Goal: Information Seeking & Learning: Learn about a topic

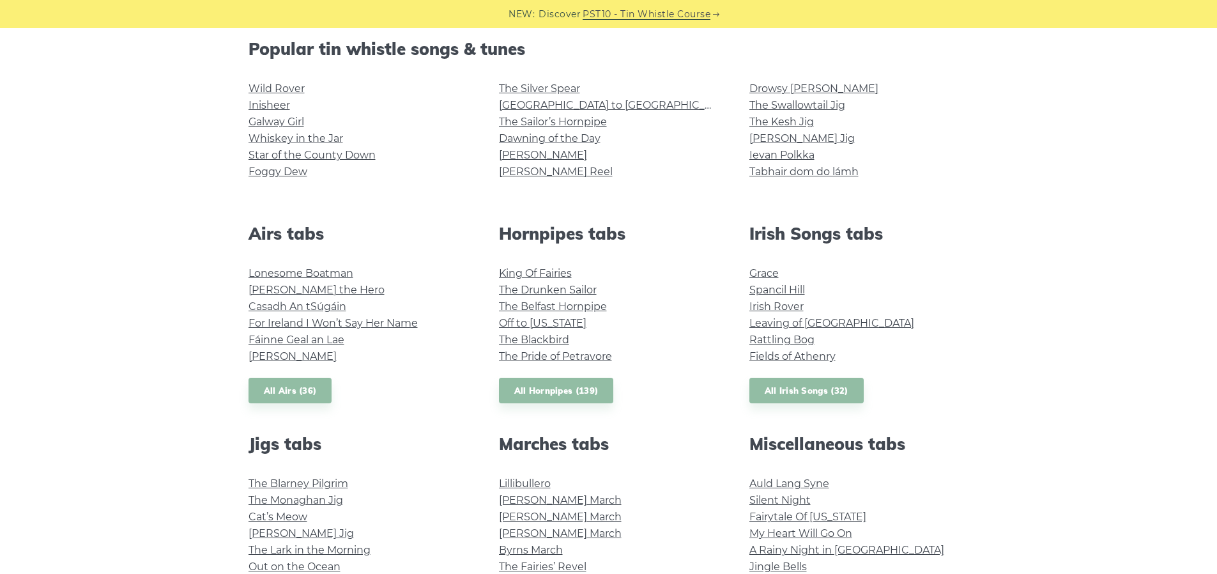
scroll to position [255, 0]
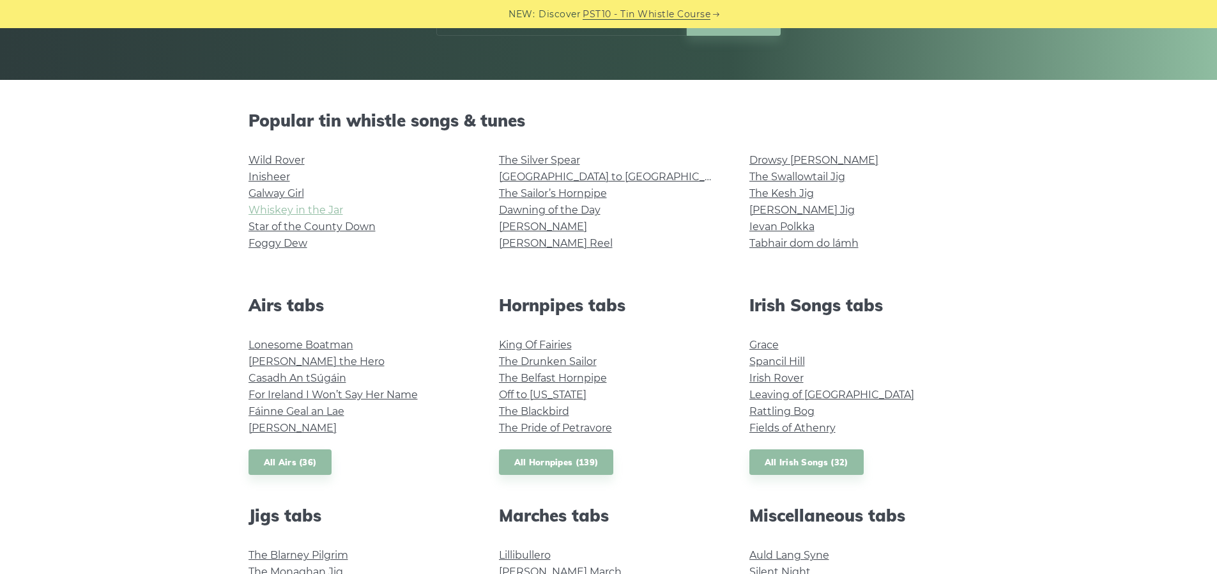
click at [301, 208] on link "Whiskey in the Jar" at bounding box center [295, 210] width 95 height 12
click at [270, 241] on link "Foggy Dew" at bounding box center [277, 243] width 59 height 12
click at [796, 223] on link "Ievan Polkka" at bounding box center [781, 226] width 65 height 12
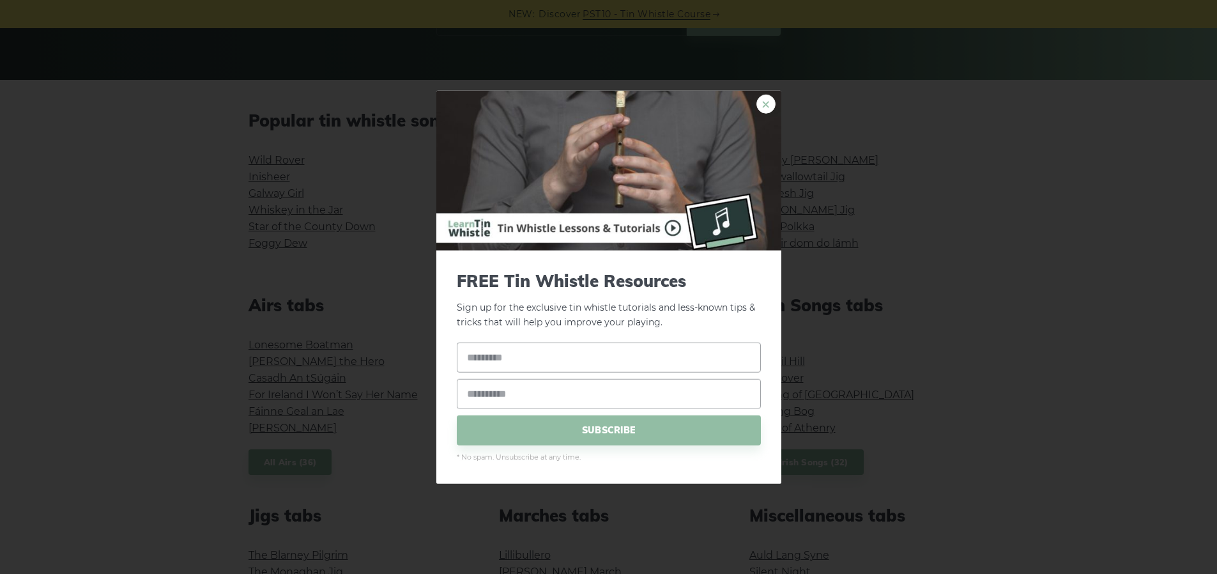
click at [766, 99] on link "×" at bounding box center [765, 104] width 19 height 19
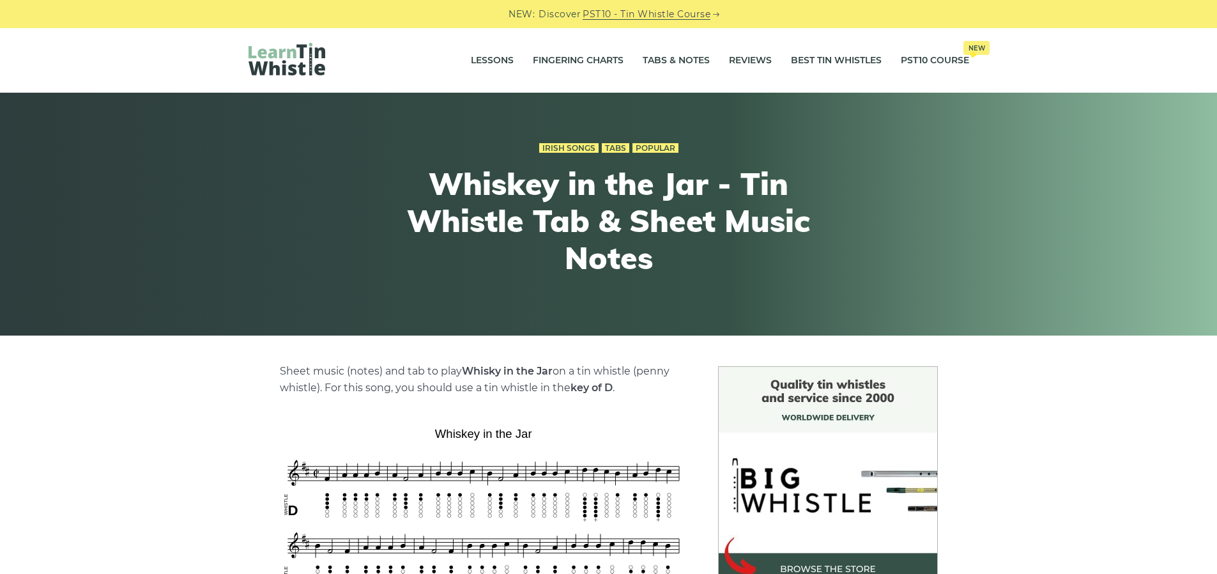
scroll to position [255, 0]
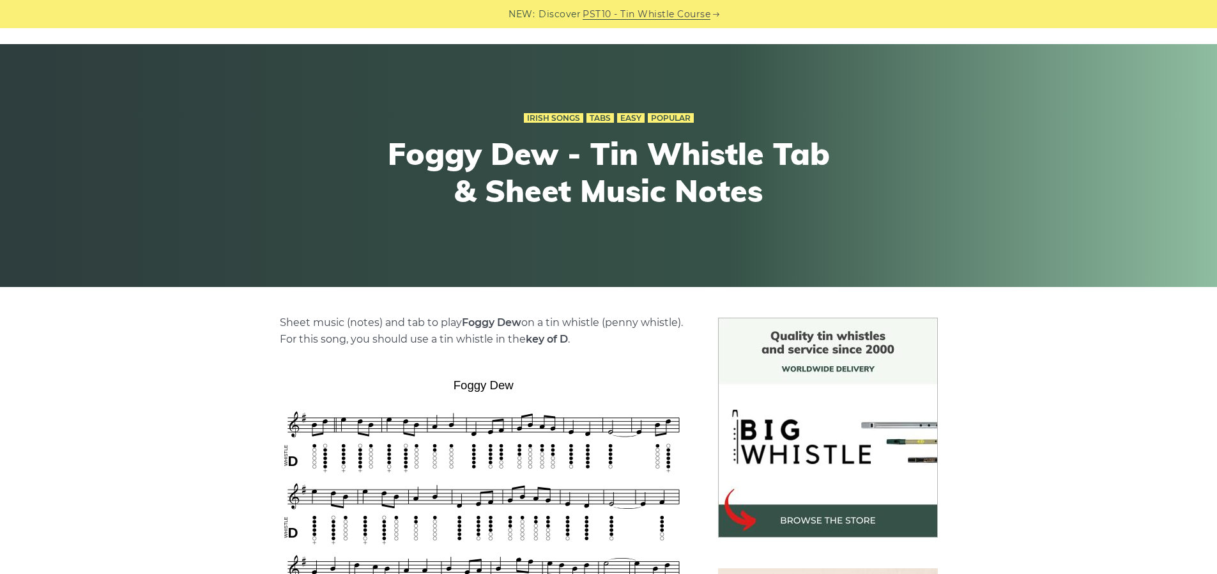
scroll to position [192, 0]
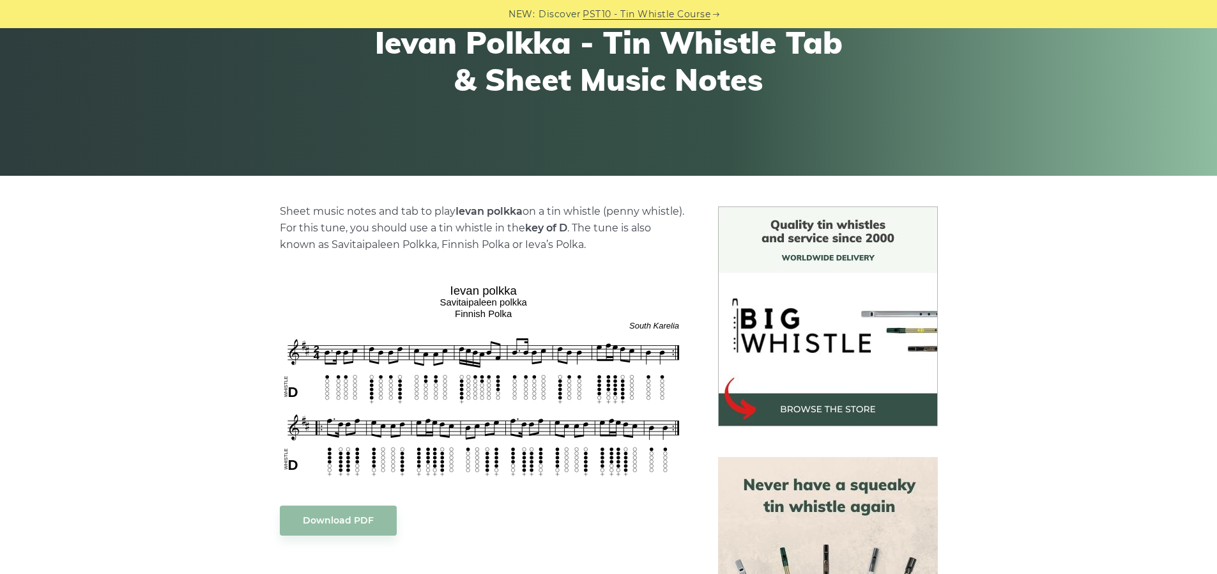
scroll to position [192, 0]
